Goal: Transaction & Acquisition: Download file/media

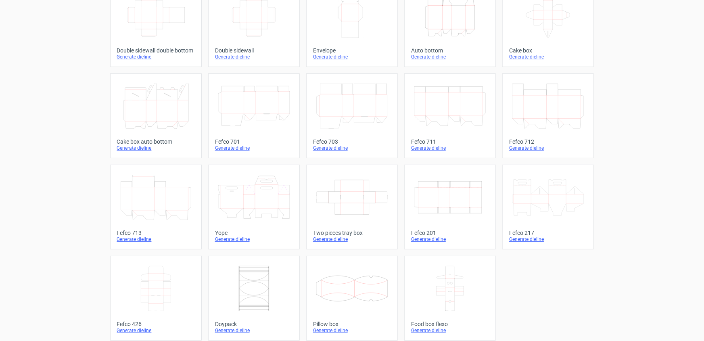
scroll to position [163, 0]
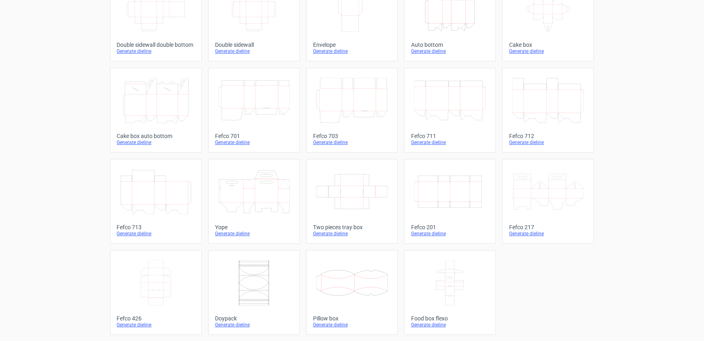
click at [146, 282] on icon at bounding box center [155, 282] width 71 height 45
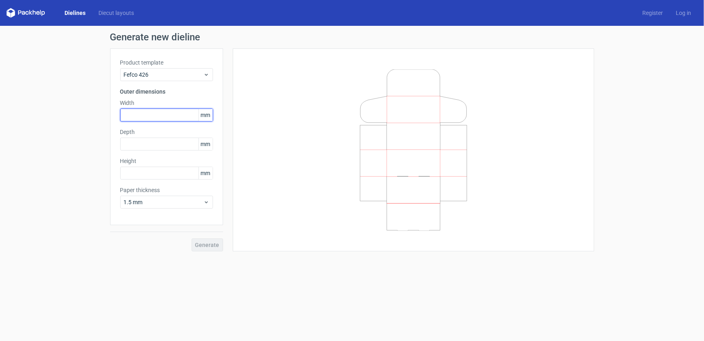
click at [146, 116] on input "text" at bounding box center [166, 114] width 93 height 13
type input "160"
click at [180, 142] on input "text" at bounding box center [166, 144] width 93 height 13
type input "120"
click at [172, 174] on input "text" at bounding box center [166, 173] width 93 height 13
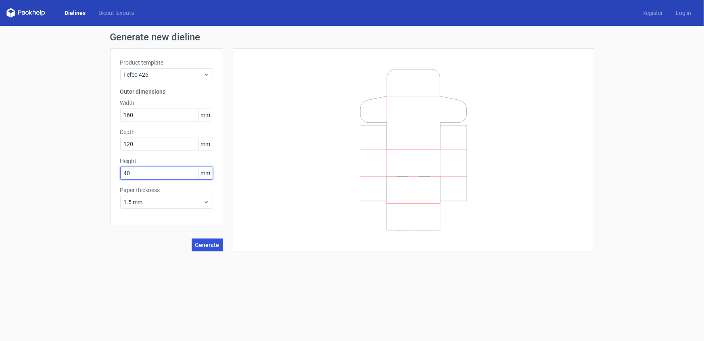
type input "40"
click at [209, 245] on span "Generate" at bounding box center [207, 245] width 24 height 6
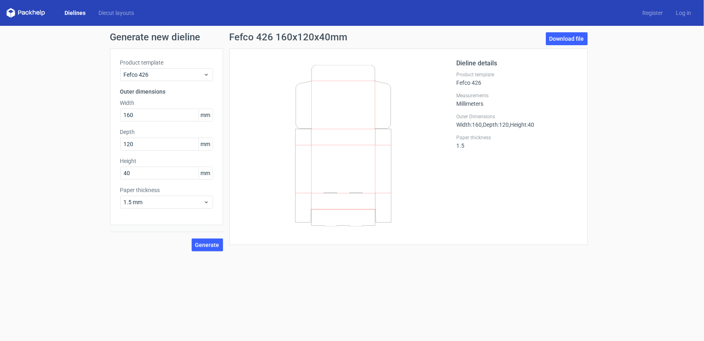
click at [250, 215] on icon at bounding box center [343, 145] width 194 height 161
click at [552, 35] on link "Download file" at bounding box center [567, 38] width 42 height 13
click at [565, 38] on link "Download file" at bounding box center [567, 38] width 42 height 13
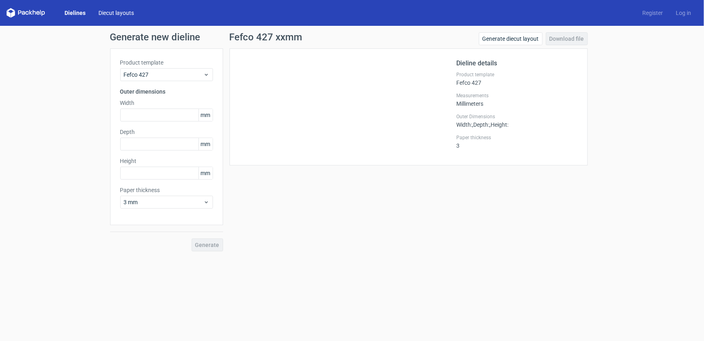
click at [110, 13] on link "Diecut layouts" at bounding box center [116, 13] width 48 height 8
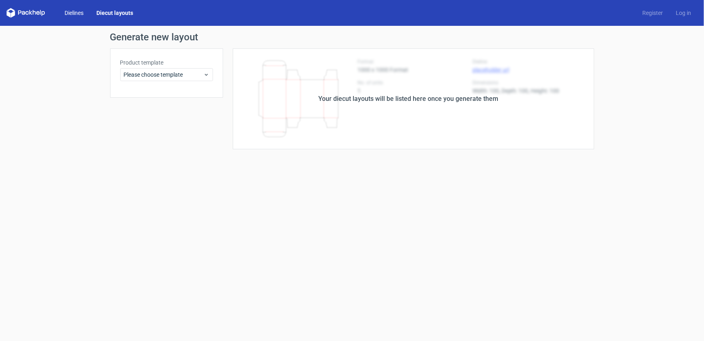
click at [75, 15] on link "Dielines" at bounding box center [74, 13] width 32 height 8
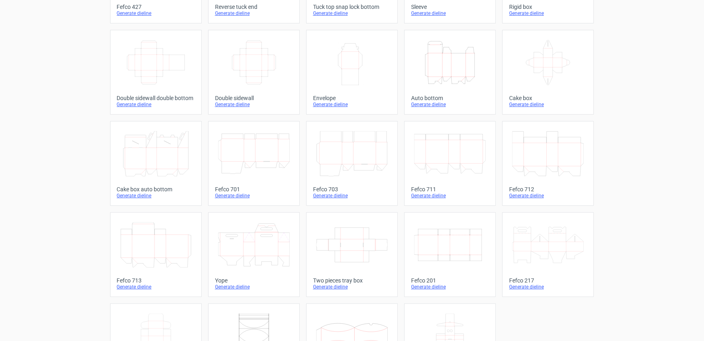
scroll to position [163, 0]
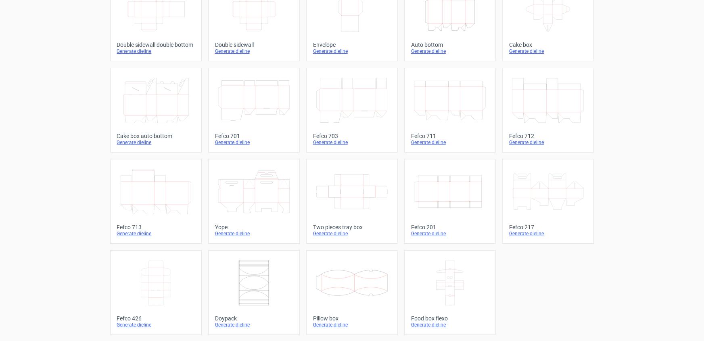
click at [154, 277] on icon at bounding box center [155, 282] width 71 height 45
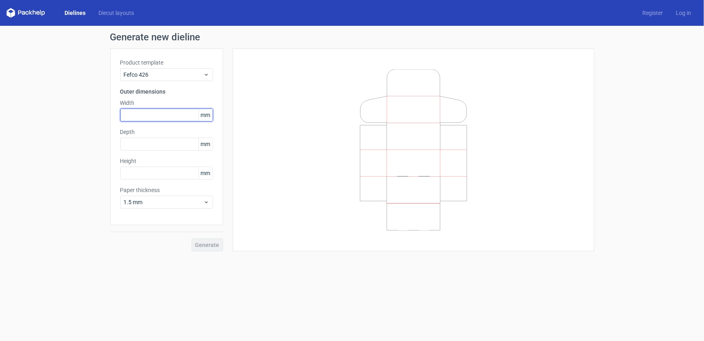
click at [136, 113] on input "text" at bounding box center [166, 114] width 93 height 13
type input "160"
type input "120"
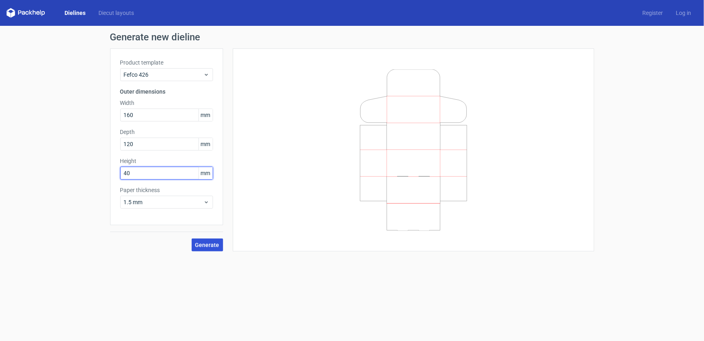
type input "40"
click at [210, 245] on span "Generate" at bounding box center [207, 245] width 24 height 6
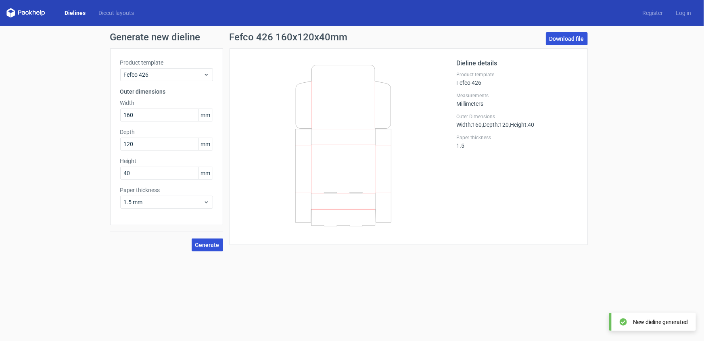
click at [554, 44] on link "Download file" at bounding box center [567, 38] width 42 height 13
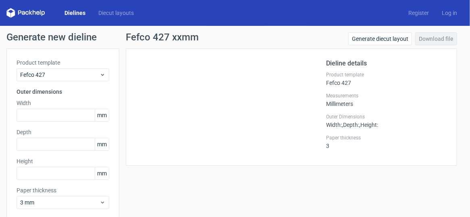
click at [73, 10] on link "Dielines" at bounding box center [75, 13] width 34 height 8
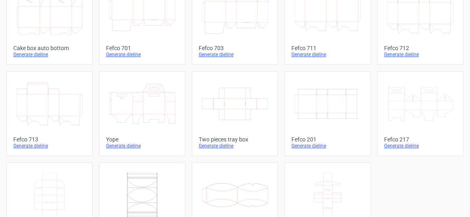
scroll to position [293, 0]
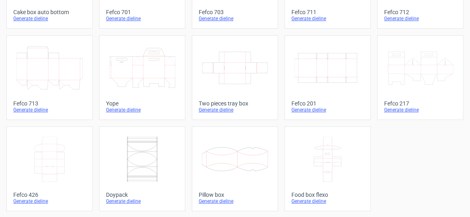
click at [53, 157] on icon at bounding box center [50, 158] width 66 height 45
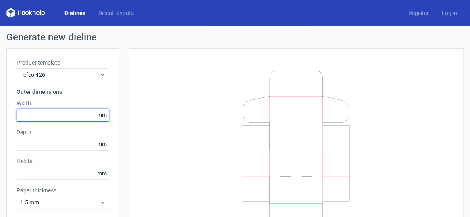
click at [52, 117] on input "text" at bounding box center [63, 114] width 93 height 13
type input "160"
type input "120"
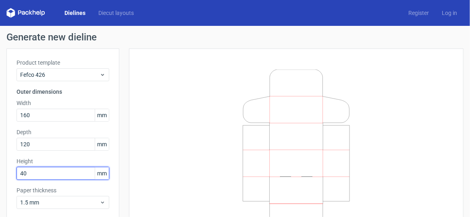
scroll to position [40, 0]
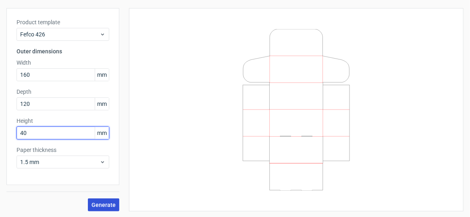
type input "40"
click at [100, 205] on span "Generate" at bounding box center [104, 205] width 24 height 6
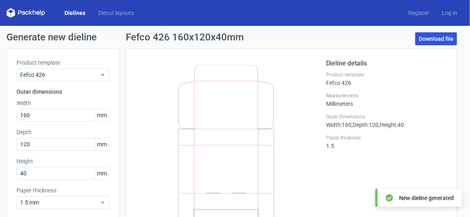
click at [428, 37] on link "Download file" at bounding box center [436, 38] width 42 height 13
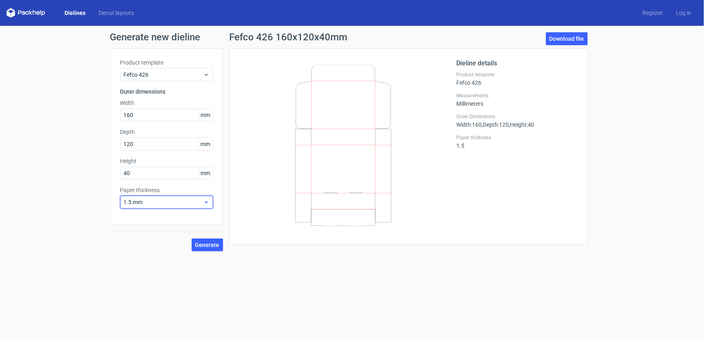
click at [147, 202] on span "1.5 mm" at bounding box center [163, 202] width 79 height 8
click at [145, 216] on div "0.5 mm" at bounding box center [166, 232] width 86 height 13
click at [470, 42] on link "Download file" at bounding box center [567, 38] width 42 height 13
click at [470, 113] on div "Dieline details Product template Fefco 426 Measurements Millimeters Outer Dimen…" at bounding box center [408, 146] width 358 height 196
click at [470, 195] on div "Dieline details Product template Fefco 426 Measurements Millimeters Outer Dimen…" at bounding box center [516, 146] width 121 height 176
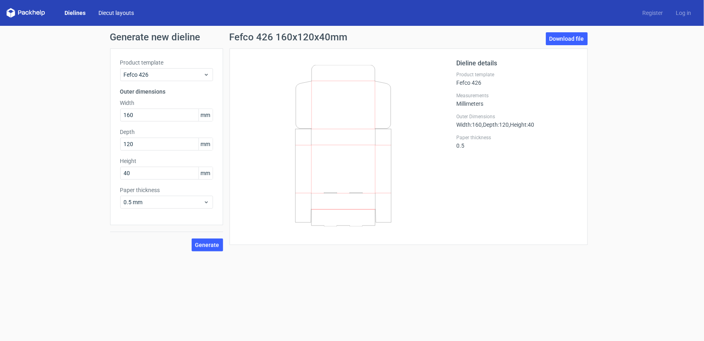
click at [110, 13] on link "Diecut layouts" at bounding box center [116, 13] width 48 height 8
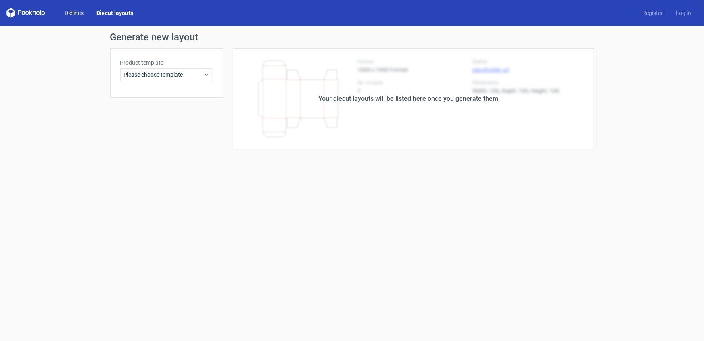
click at [81, 10] on link "Dielines" at bounding box center [74, 13] width 32 height 8
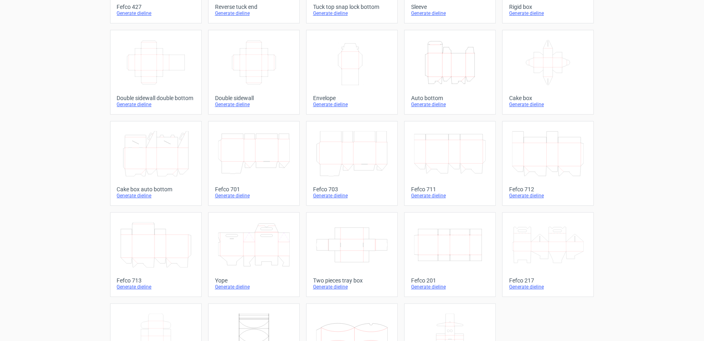
scroll to position [163, 0]
